Goal: Check status

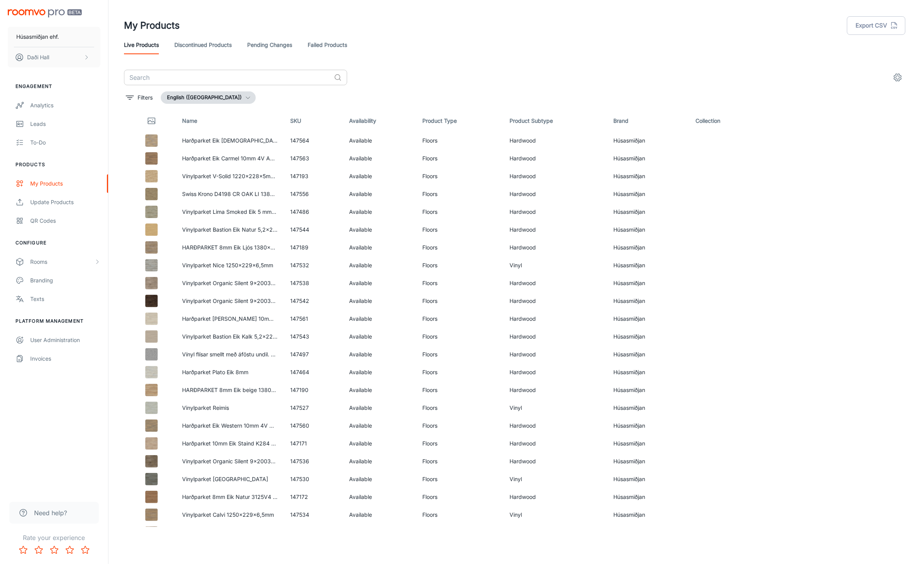
click at [210, 72] on input "text" at bounding box center [227, 78] width 207 height 16
paste input "147545"
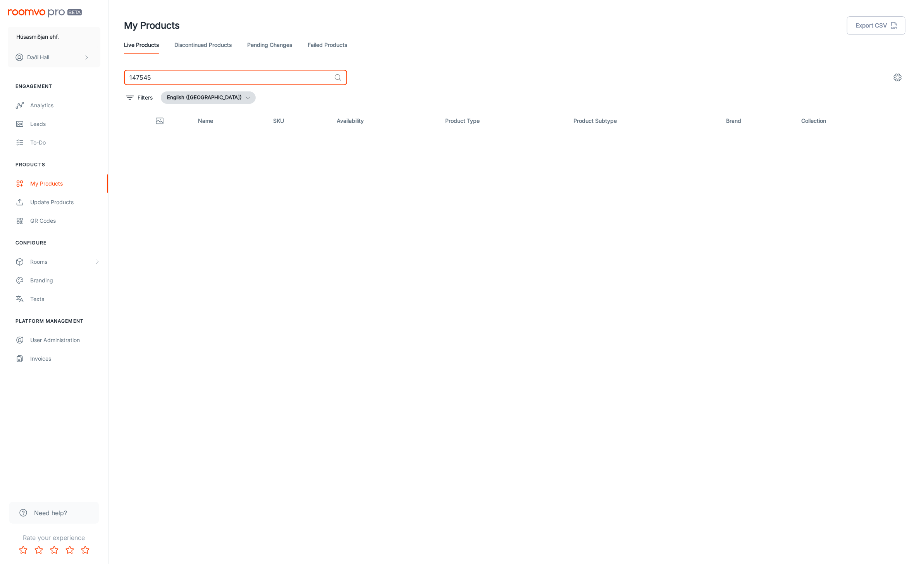
type input "147545"
click at [324, 47] on link "Failed Products" at bounding box center [328, 45] width 40 height 19
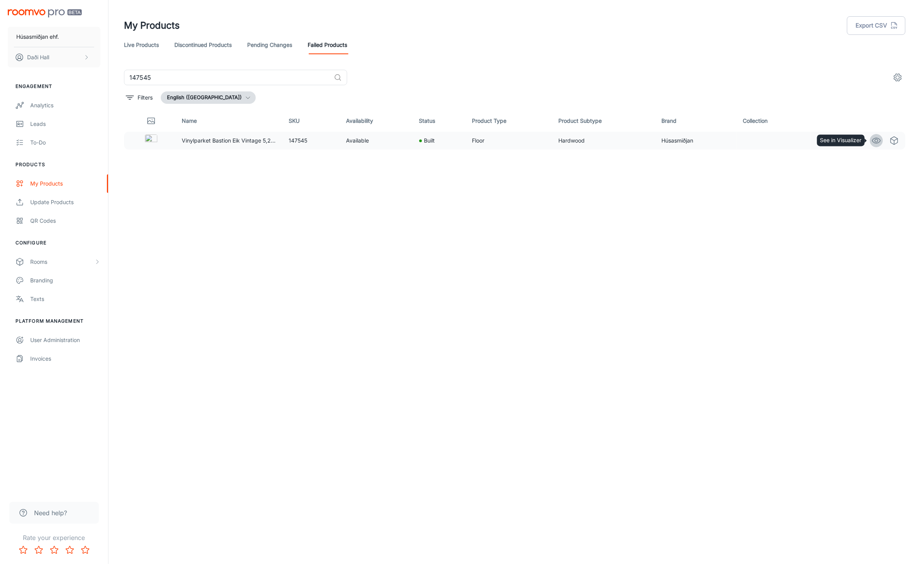
click at [876, 140] on circle "See in Visualizer" at bounding box center [876, 140] width 3 height 3
click at [38, 105] on div "Analytics" at bounding box center [65, 105] width 70 height 9
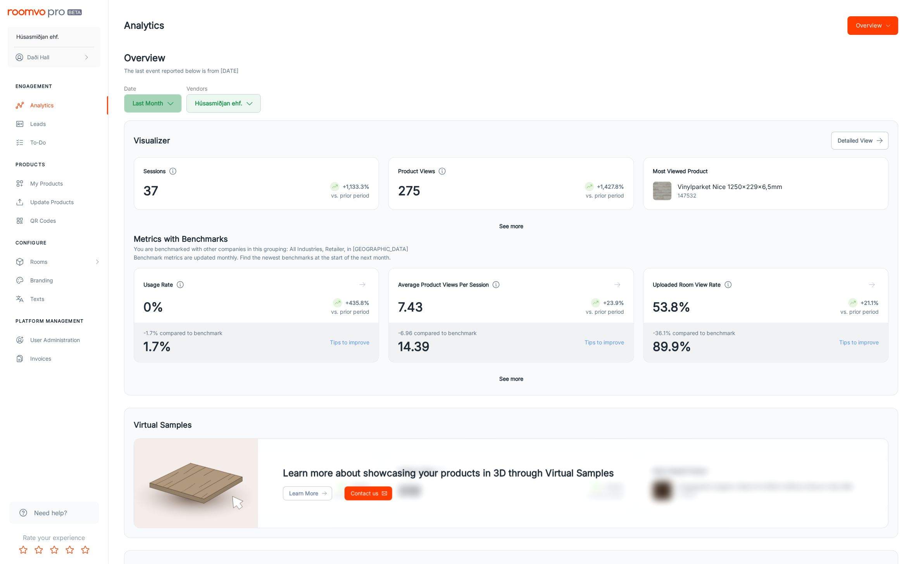
click at [175, 103] on icon "button" at bounding box center [170, 103] width 9 height 9
select select "7"
select select "2025"
select select "7"
select select "2025"
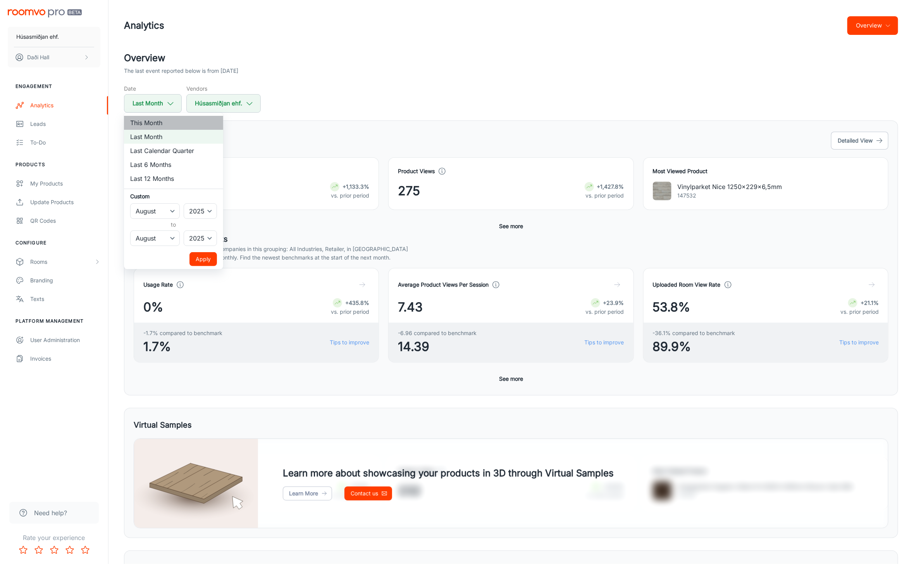
click at [160, 123] on li "This Month" at bounding box center [173, 123] width 99 height 14
select select "8"
click at [205, 256] on button "Apply" at bounding box center [203, 259] width 28 height 14
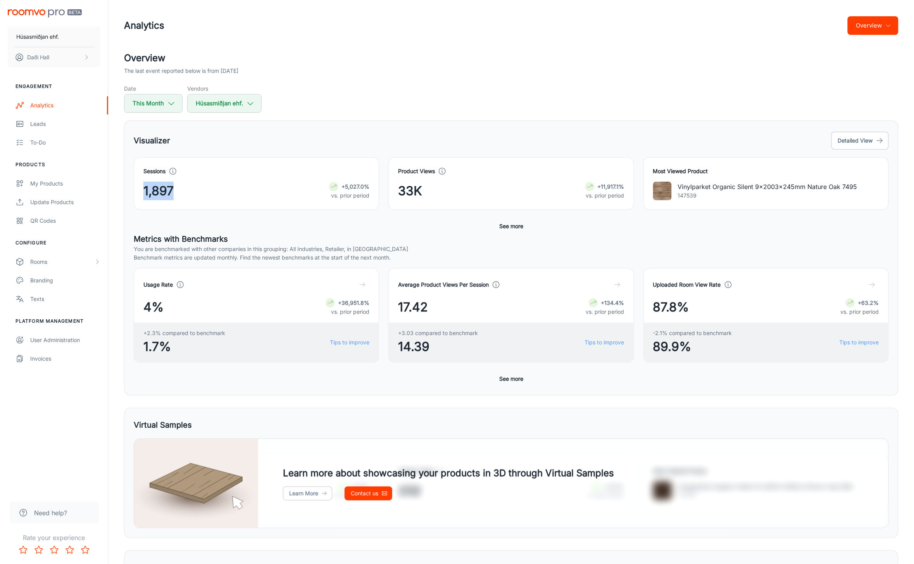
drag, startPoint x: 144, startPoint y: 192, endPoint x: 199, endPoint y: 194, distance: 55.1
click at [199, 194] on div "1,897 +5,027.0% vs. prior period" at bounding box center [256, 191] width 226 height 19
click at [512, 382] on button "See more" at bounding box center [511, 379] width 30 height 14
